Goal: Information Seeking & Learning: Find specific fact

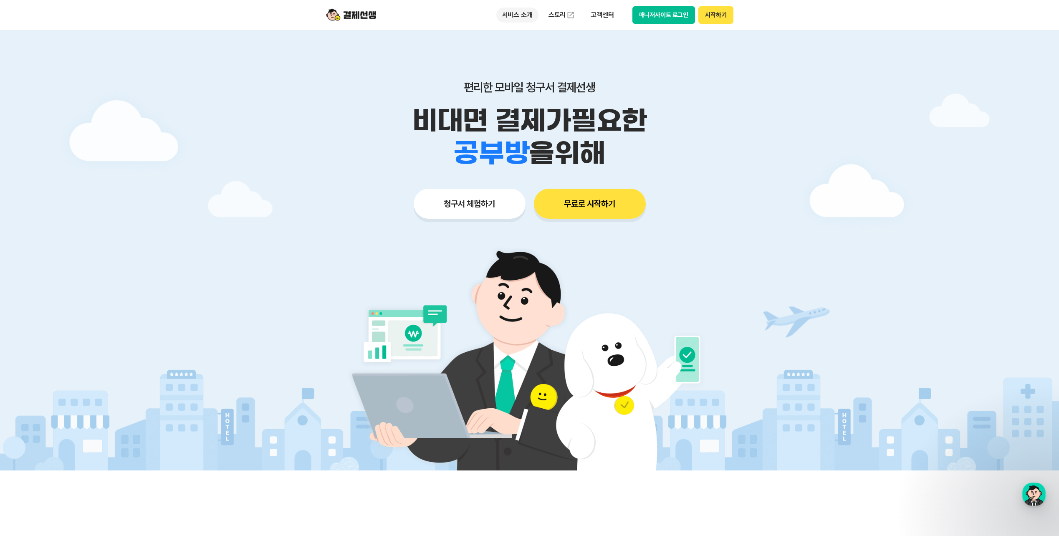
click at [521, 16] on p "서비스 소개" at bounding box center [518, 15] width 42 height 15
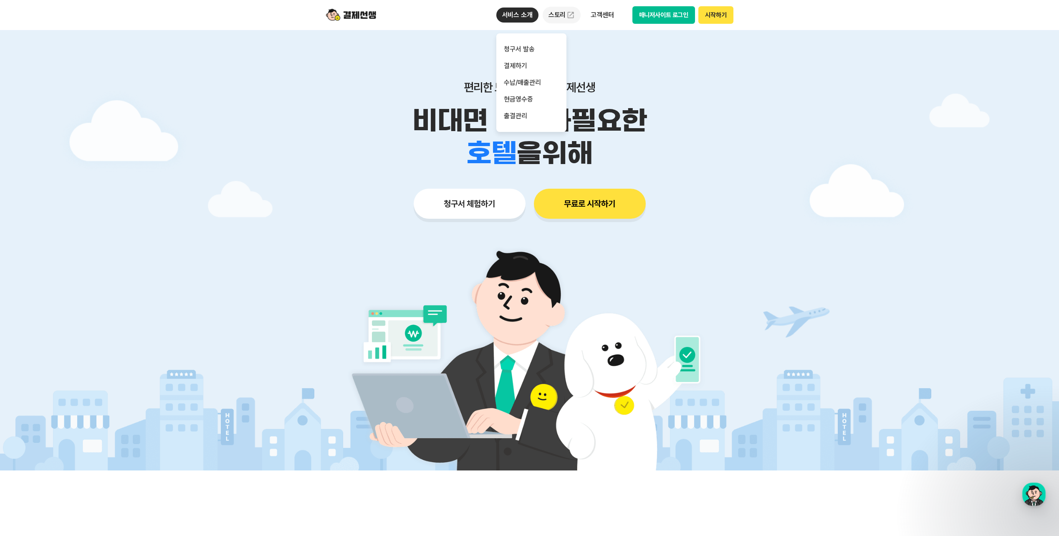
click at [562, 19] on link "스토리" at bounding box center [562, 15] width 38 height 17
click at [612, 18] on p "고객센터" at bounding box center [602, 15] width 35 height 15
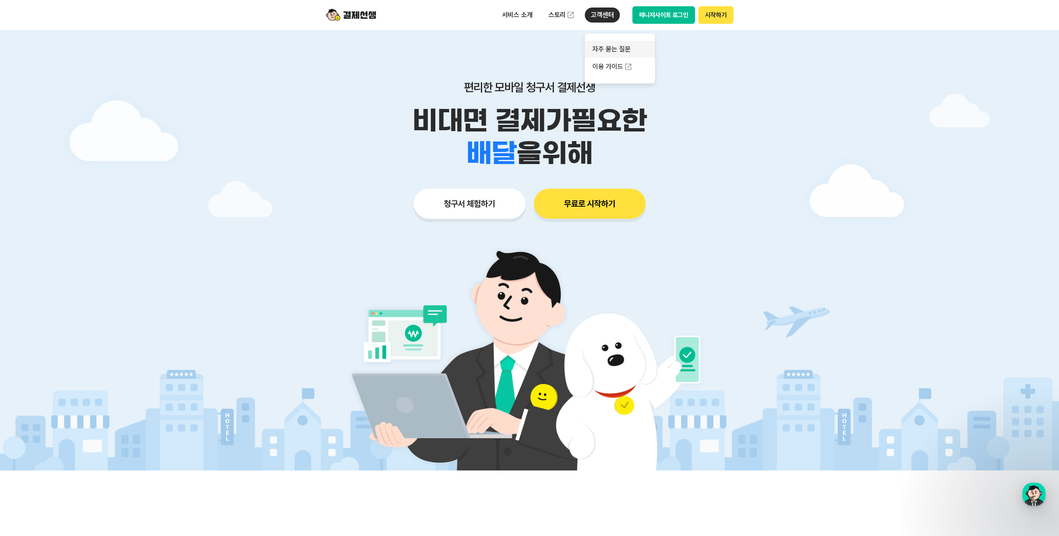
click at [616, 49] on link "자주 묻는 질문" at bounding box center [620, 49] width 70 height 17
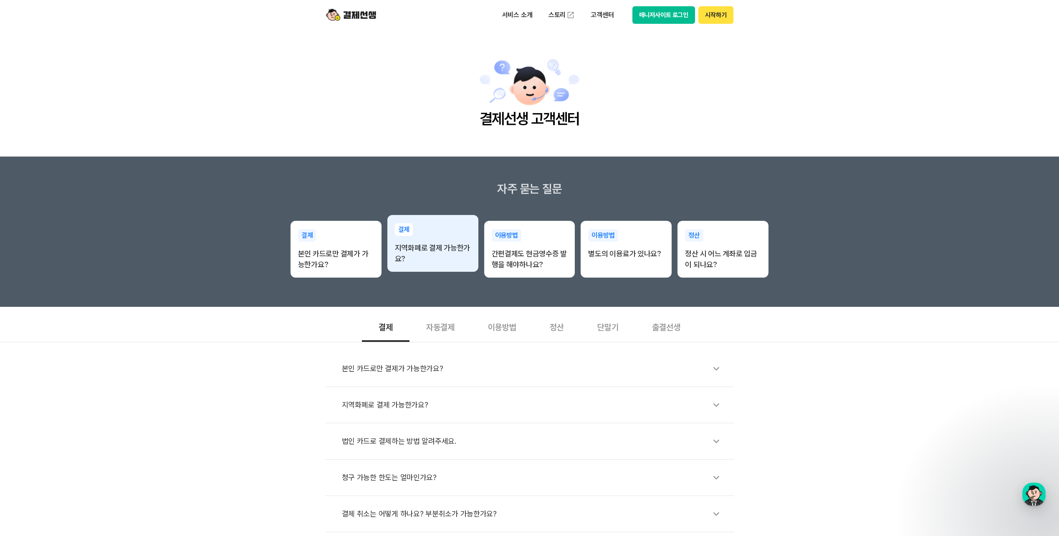
click at [422, 242] on div "결제 지역화폐로 결제 가능한가요?" at bounding box center [433, 244] width 91 height 58
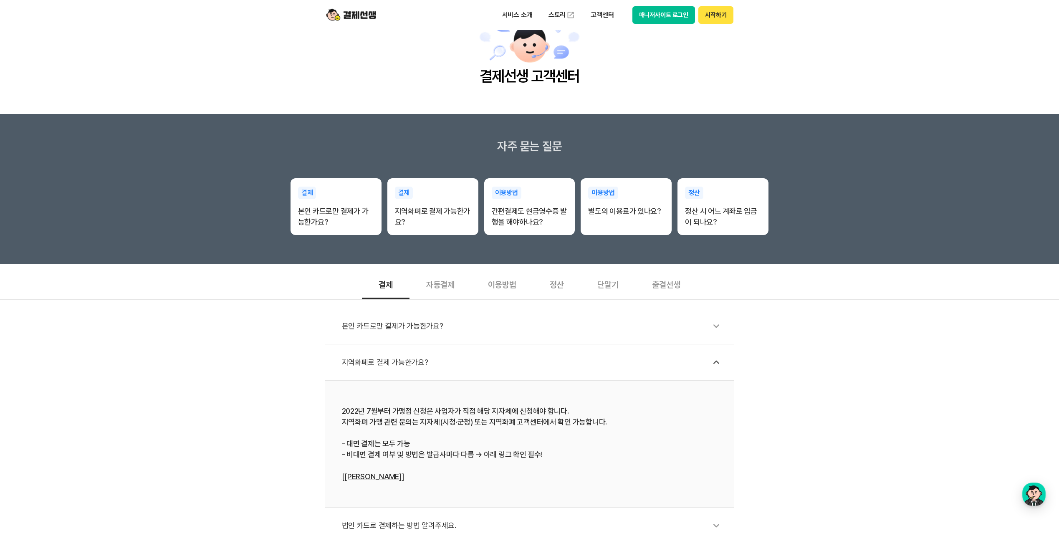
scroll to position [42, 0]
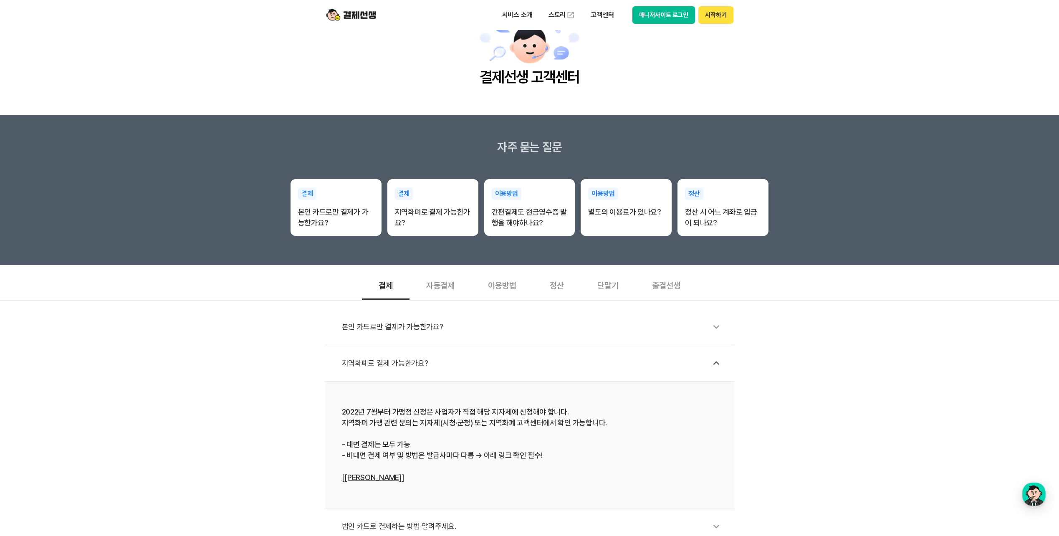
click at [622, 287] on div "단말기" at bounding box center [608, 284] width 55 height 31
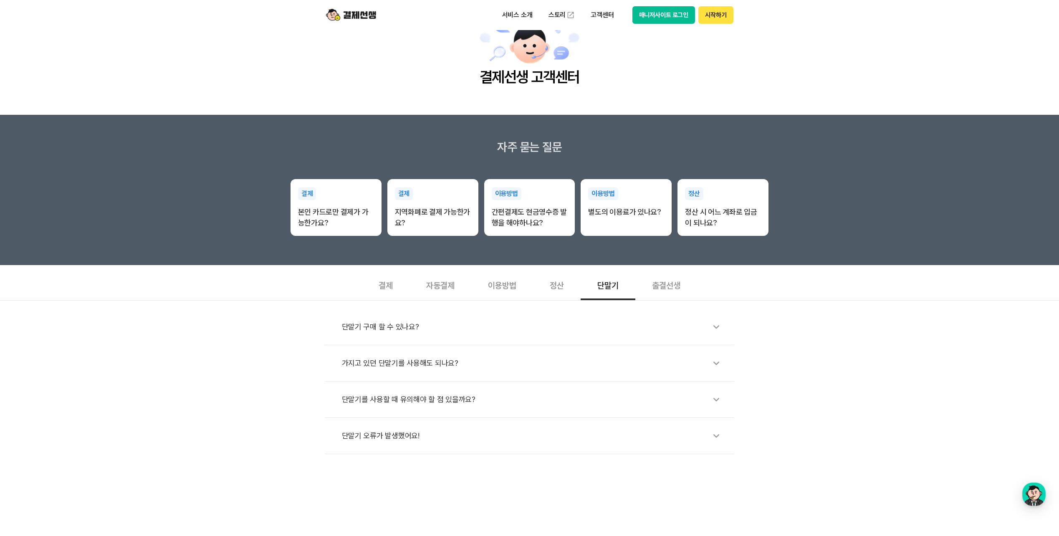
click at [614, 324] on div "단말기 구매 할 수 있나요?" at bounding box center [534, 326] width 384 height 19
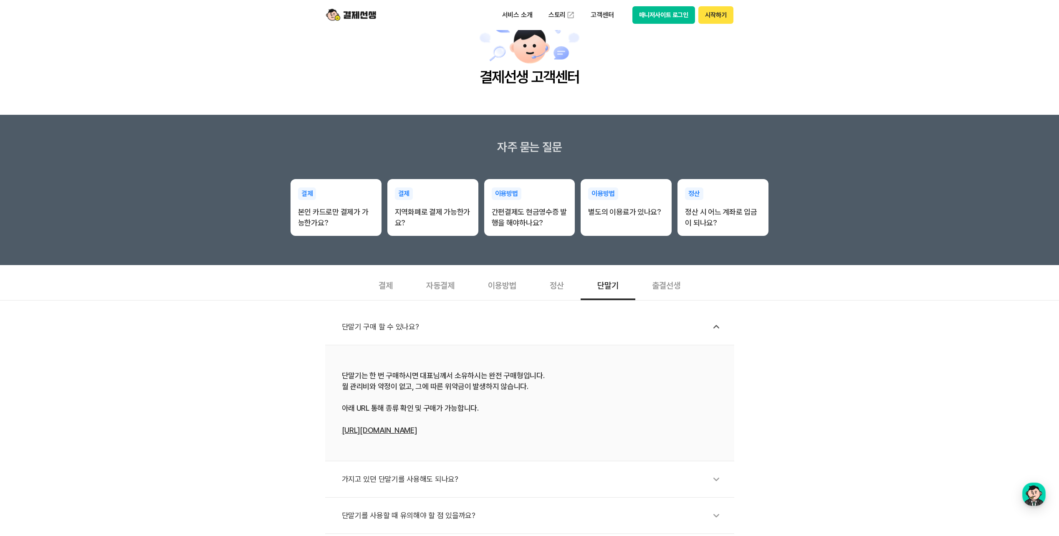
click at [411, 429] on link "[URL][DOMAIN_NAME]" at bounding box center [379, 430] width 75 height 9
